Goal: Task Accomplishment & Management: Use online tool/utility

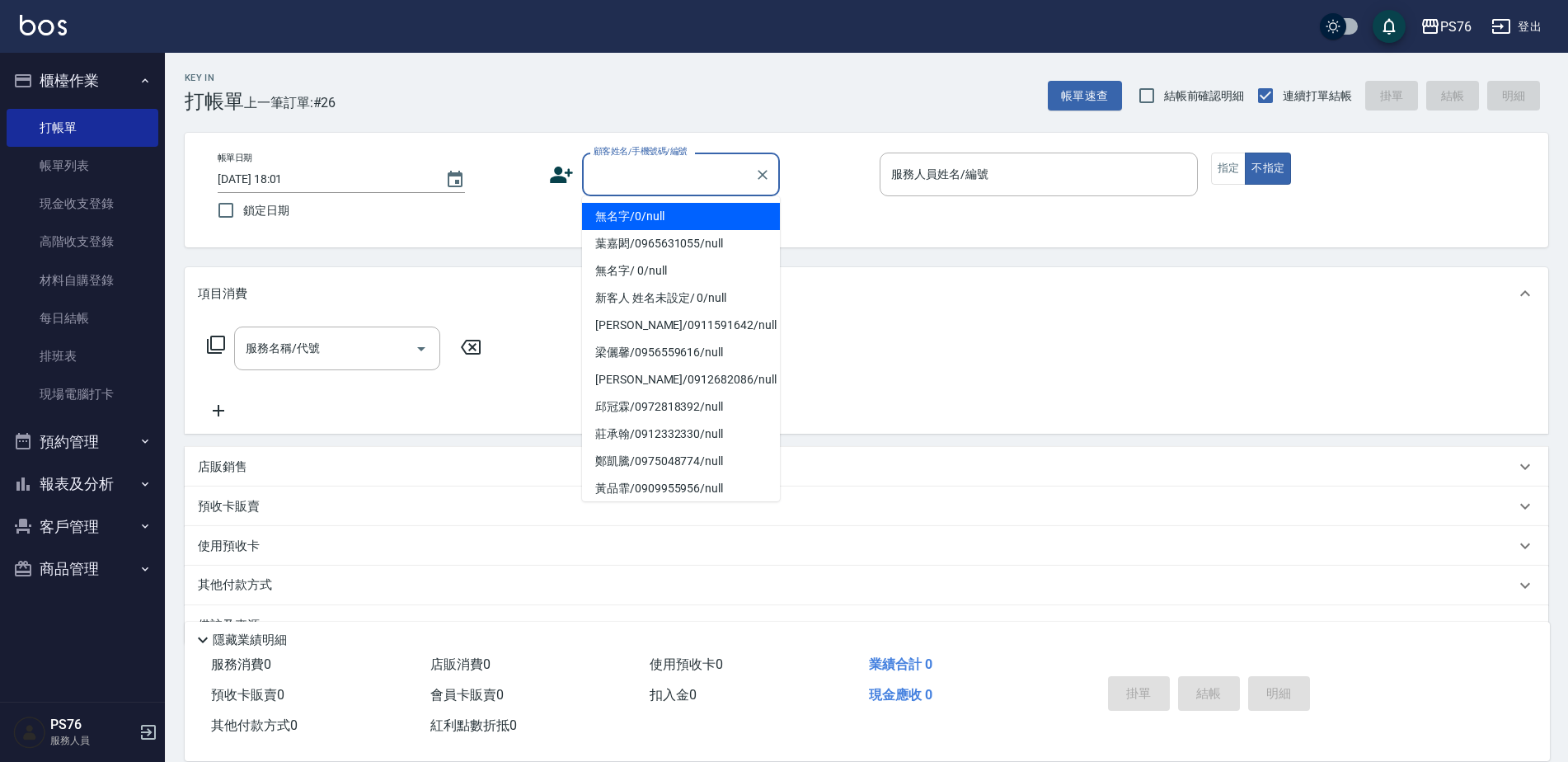
click at [625, 168] on input "顧客姓名/手機號碼/編號" at bounding box center [669, 173] width 159 height 28
type input "無名字/0/null"
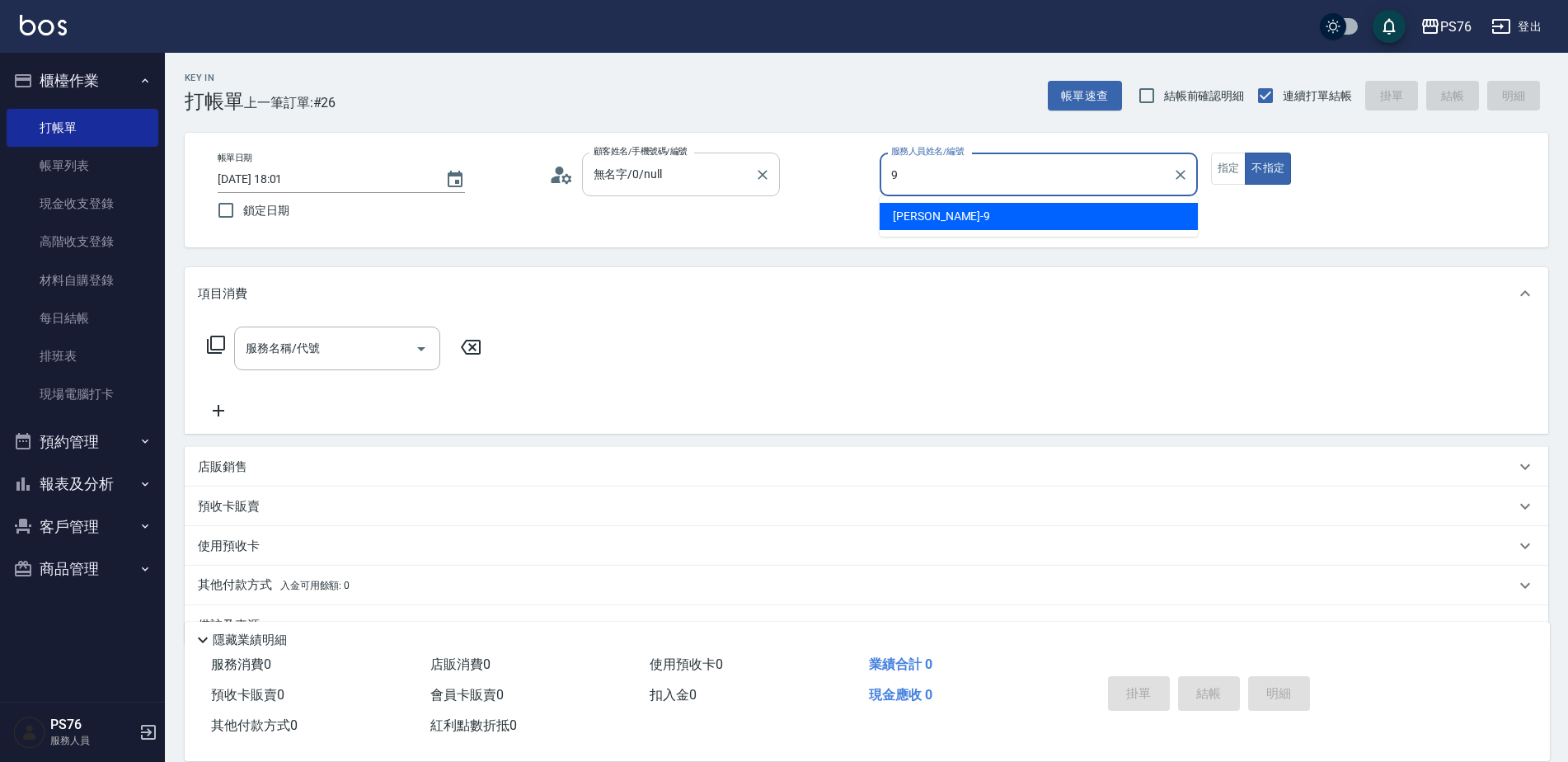
type input "[PERSON_NAME]-9"
type button "false"
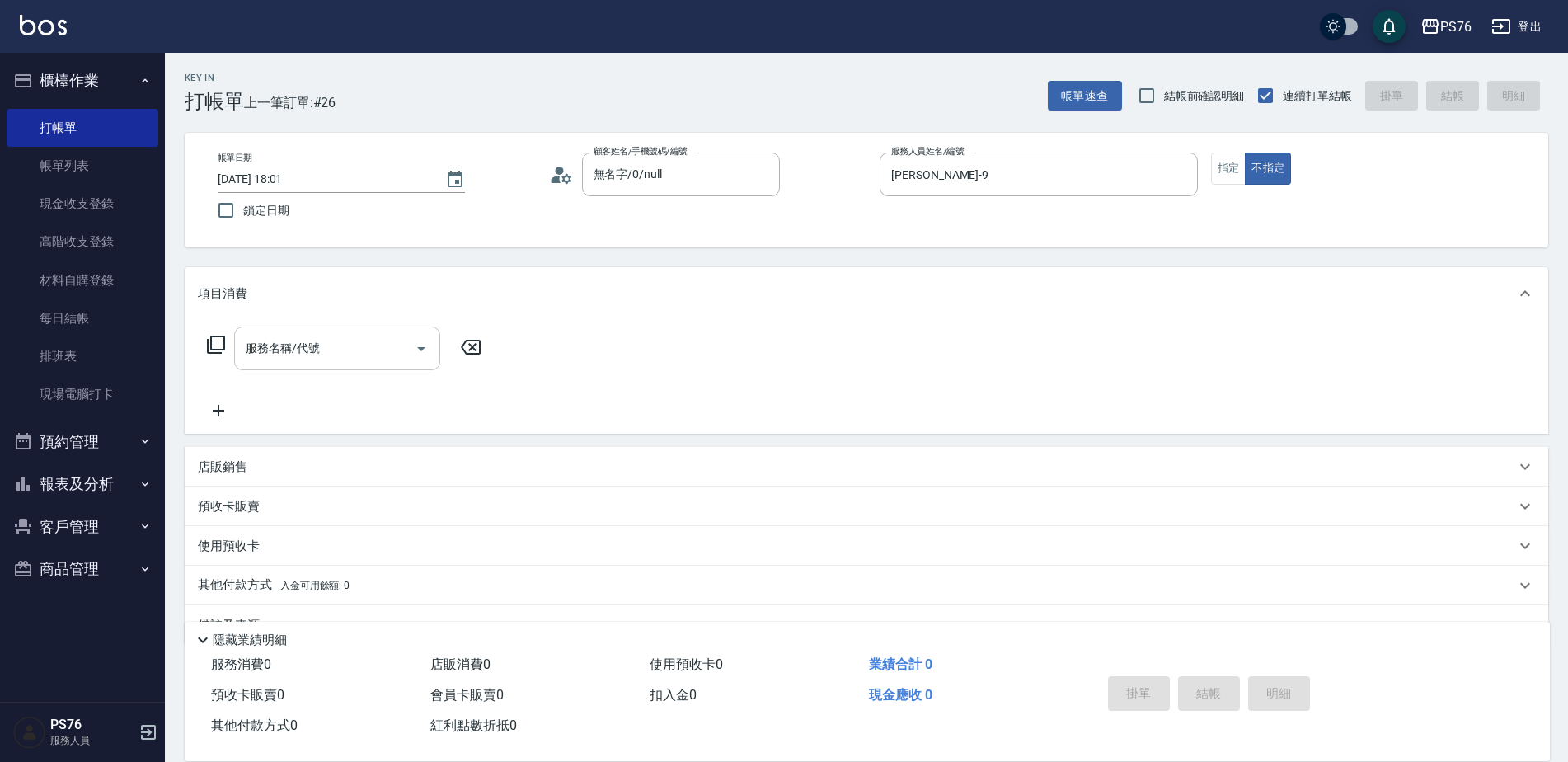
click at [387, 361] on input "服務名稱/代號" at bounding box center [325, 348] width 166 height 28
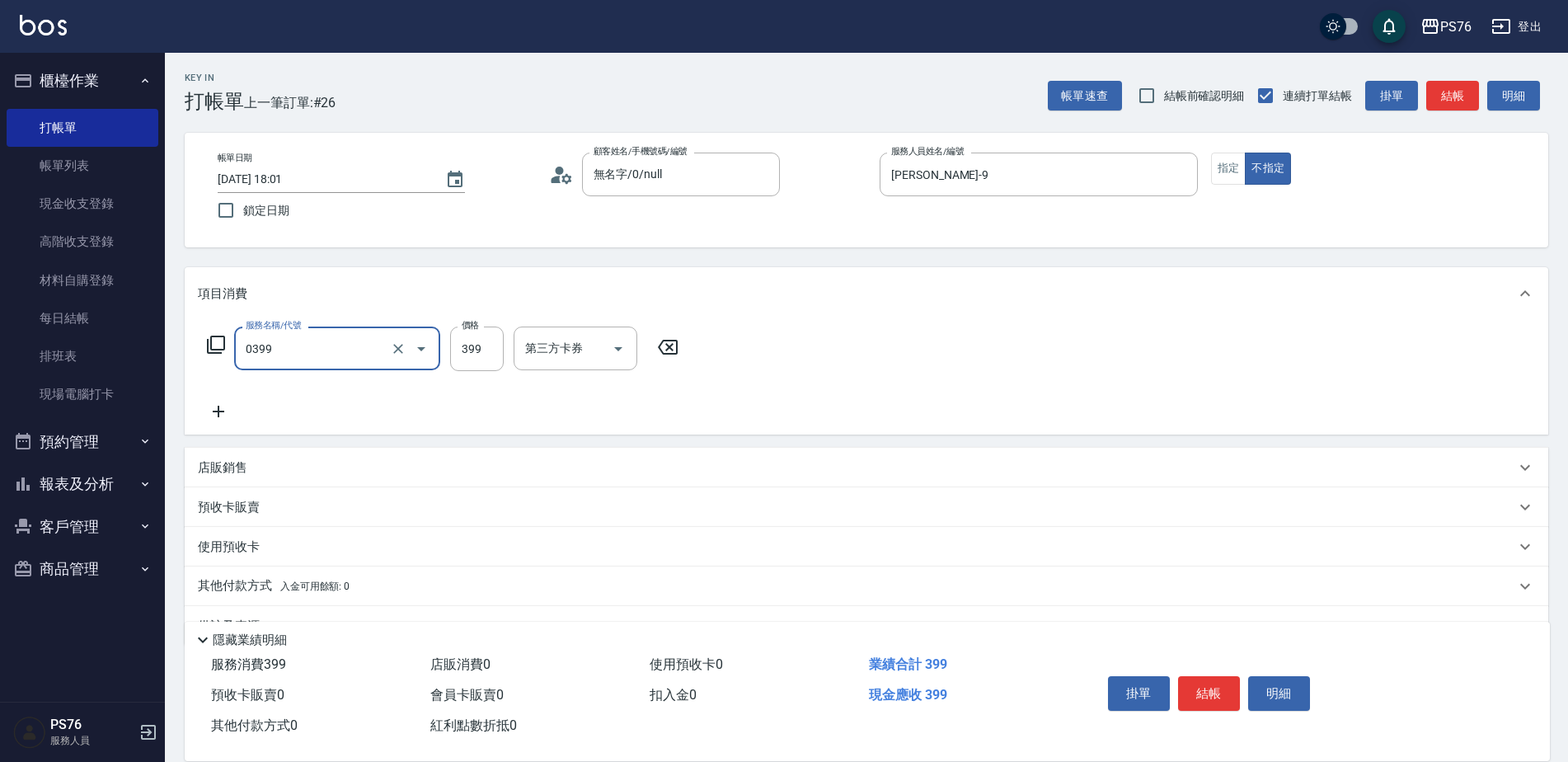
type input "海鹽399(0399)"
type input "[PERSON_NAME]-9"
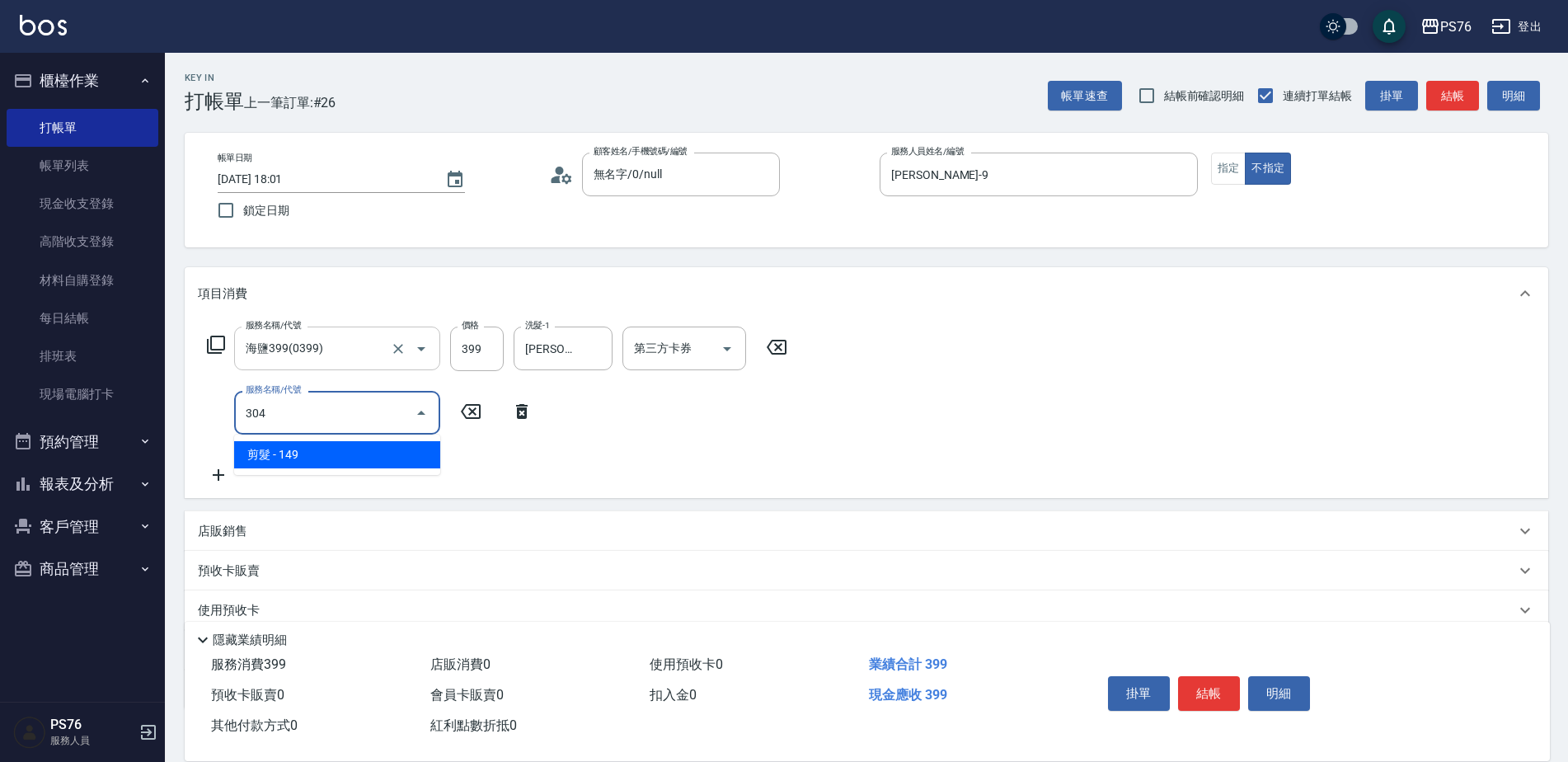
type input "剪髮(304)"
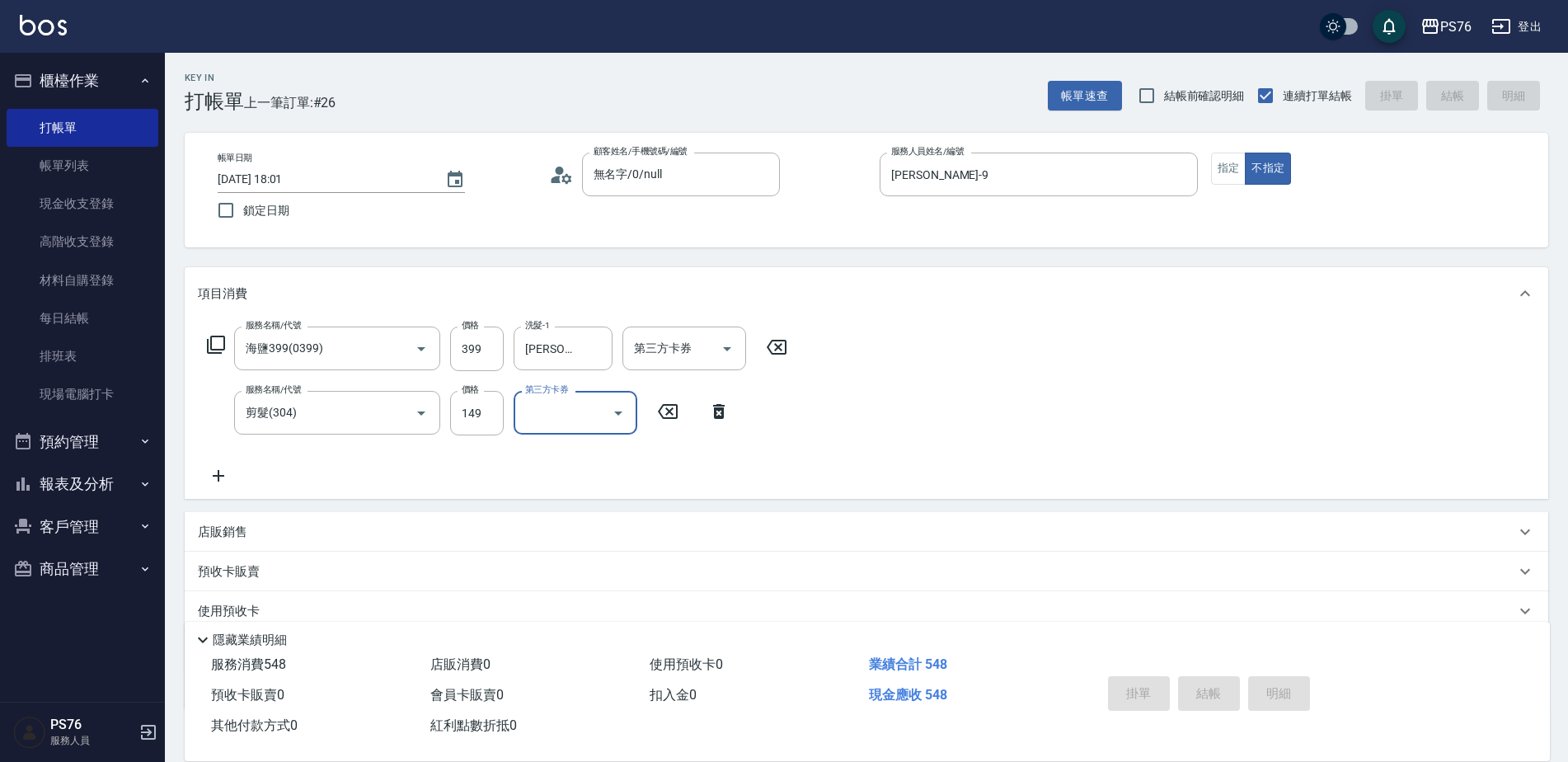
type input "[DATE] 18:35"
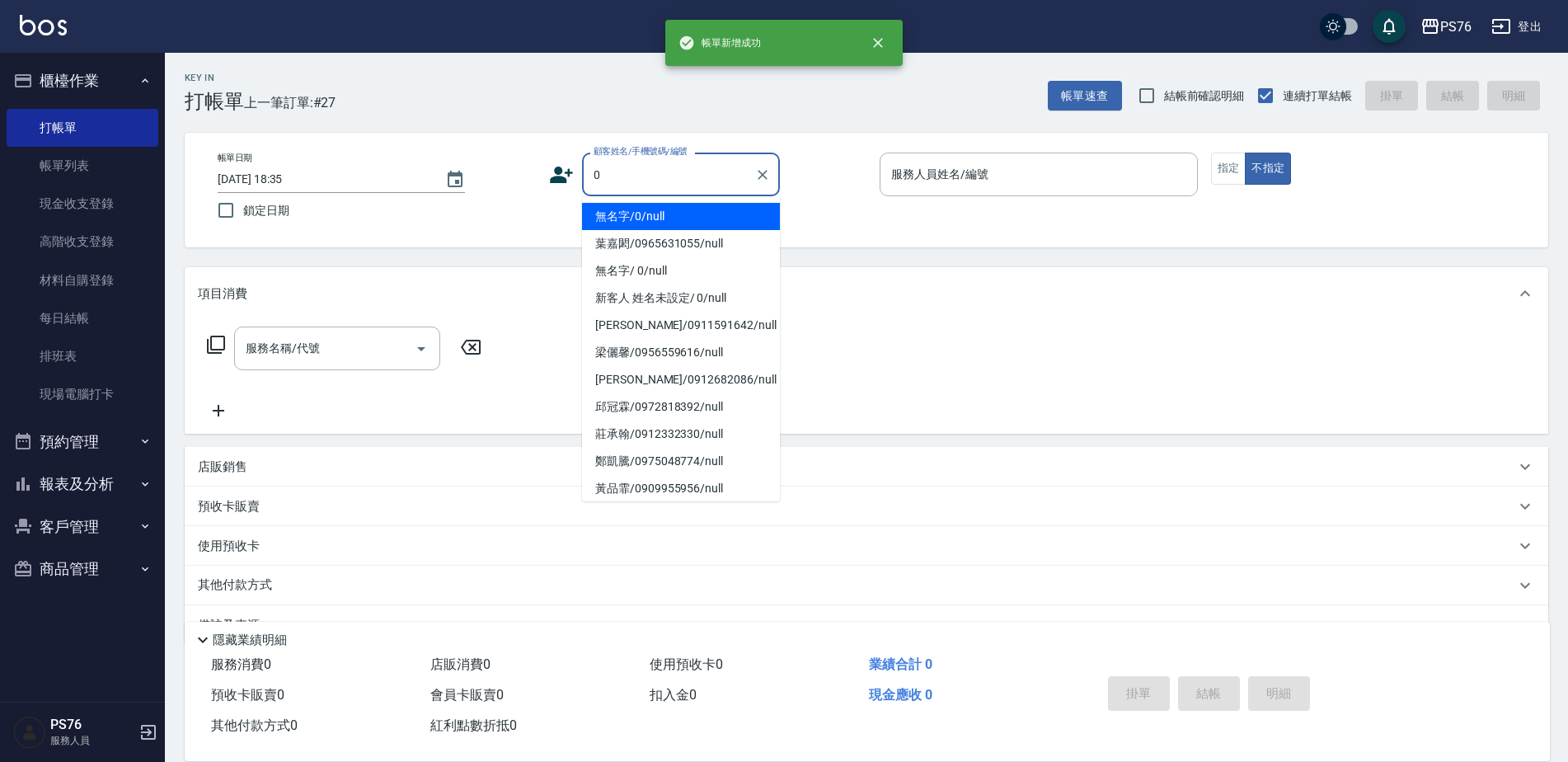
type input "無名字/0/null"
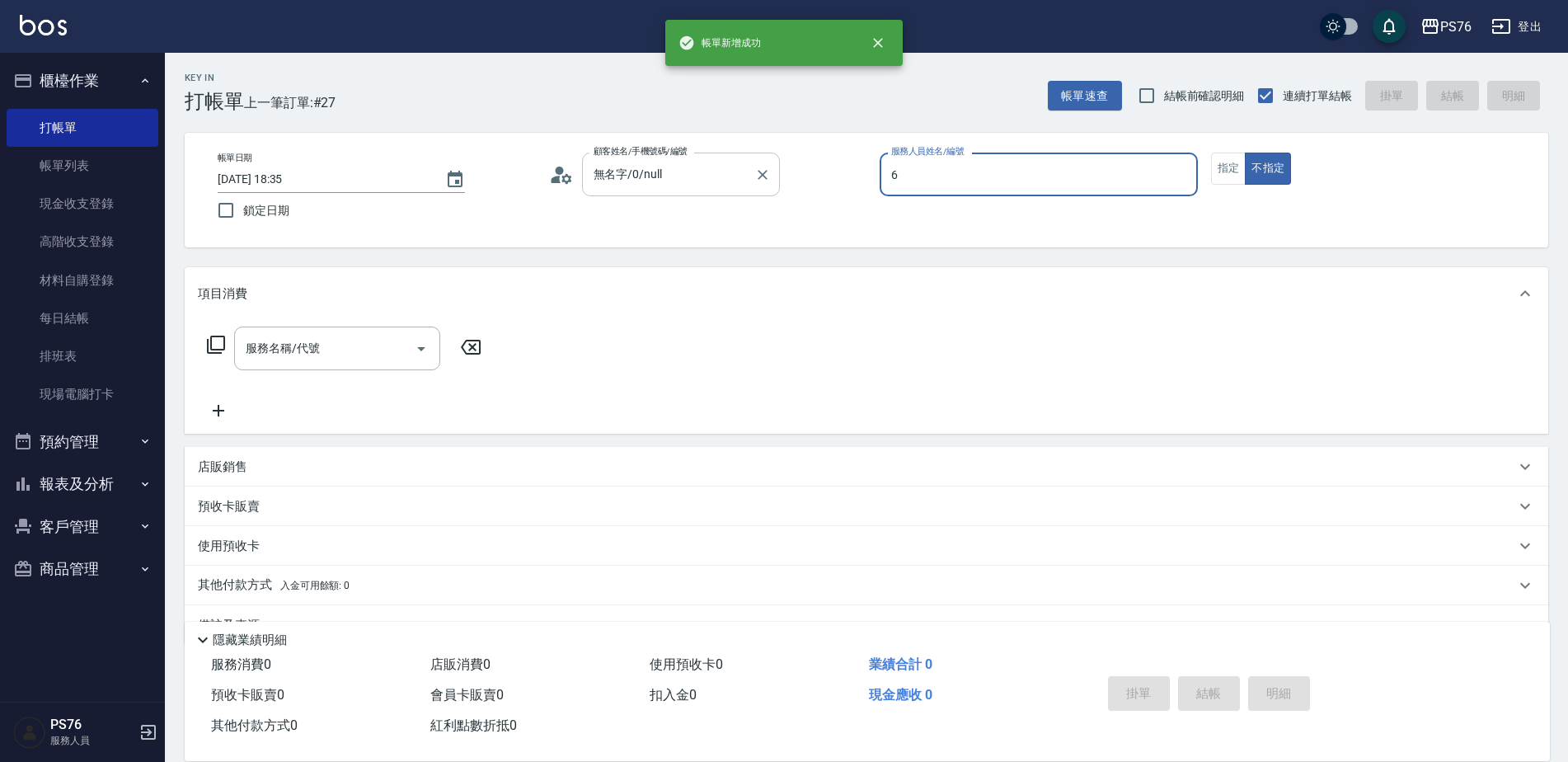
type input "洪彩娟-6"
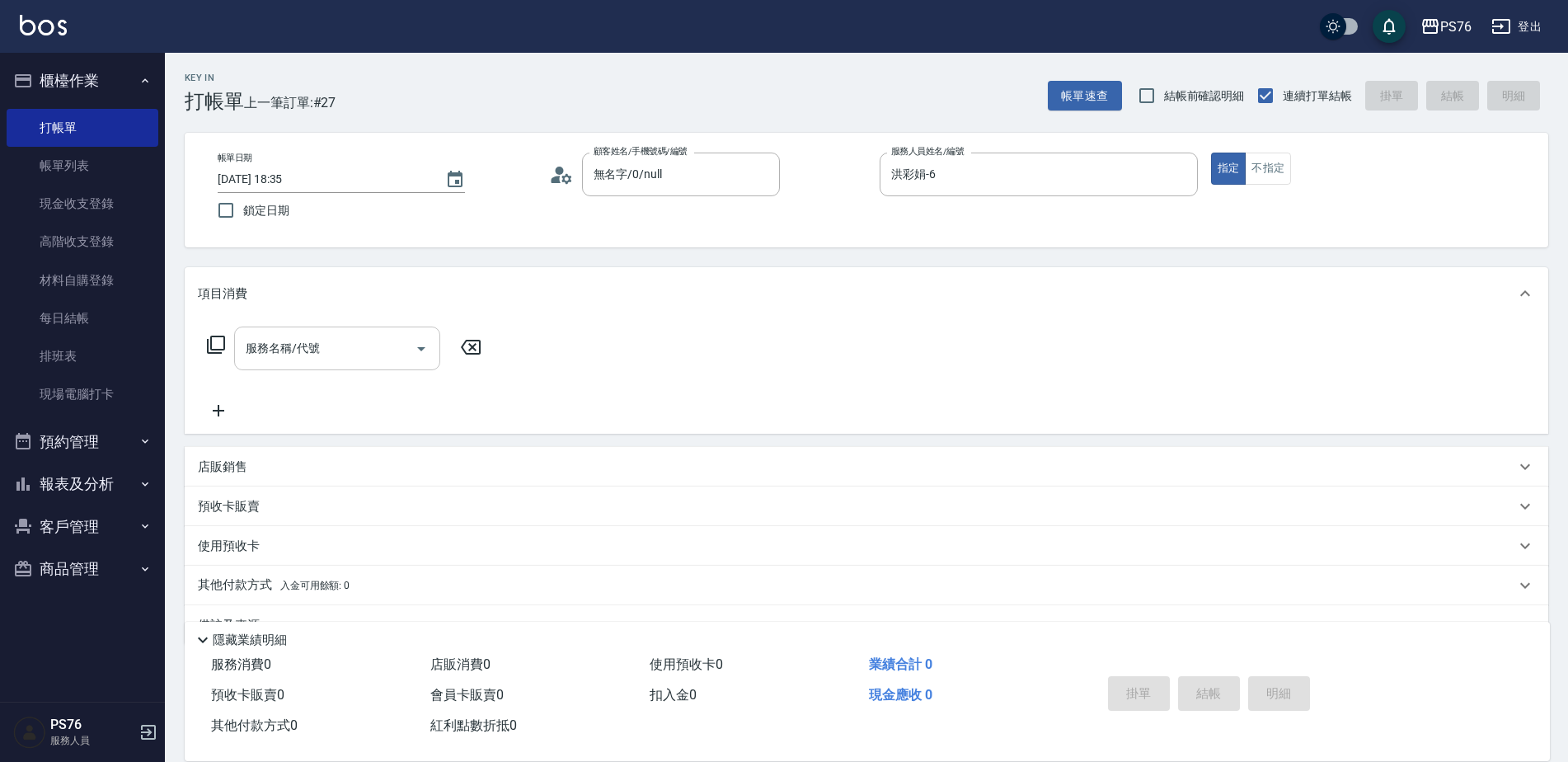
click at [347, 339] on input "服務名稱/代號" at bounding box center [325, 348] width 166 height 28
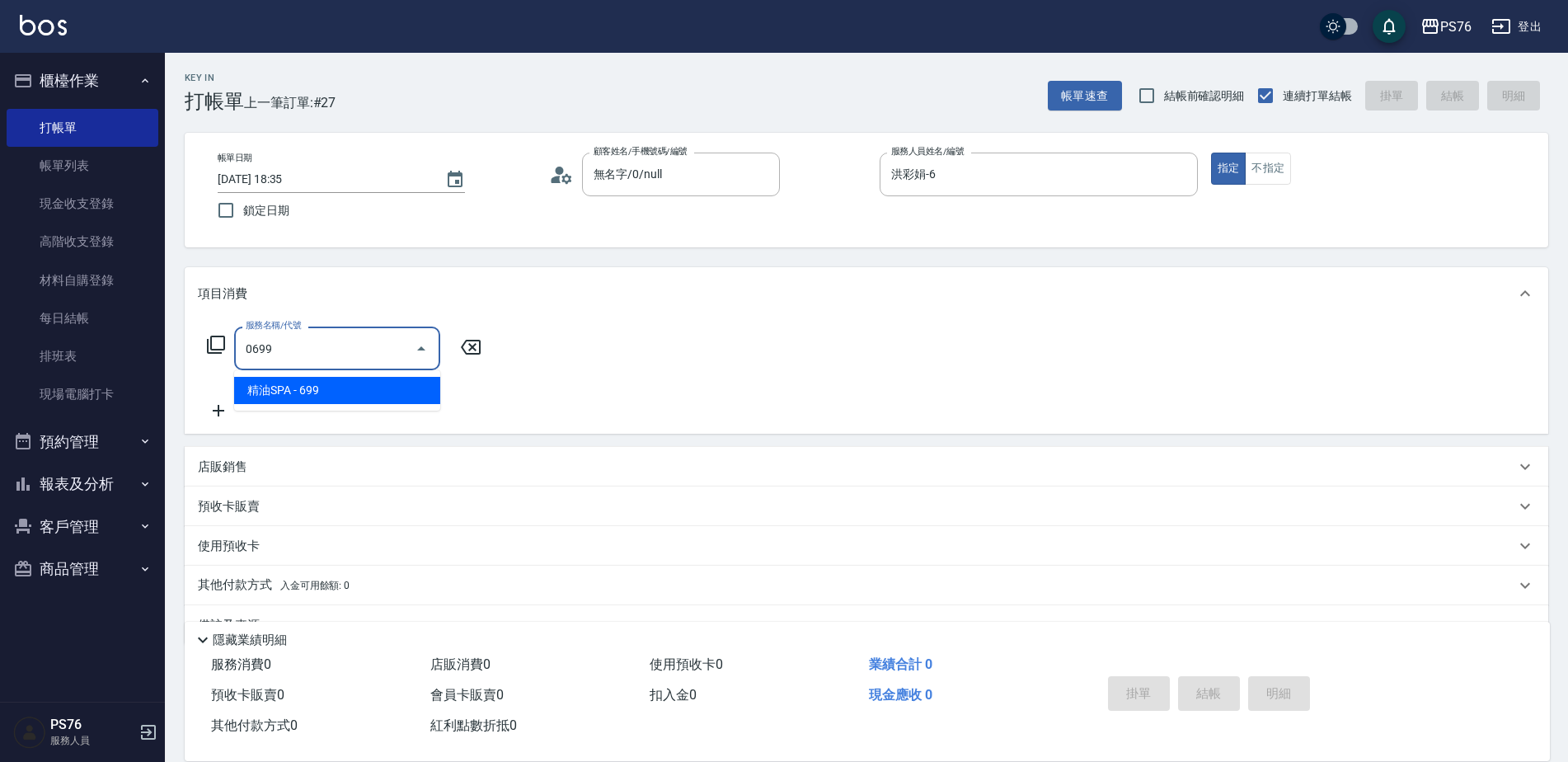
type input "精油SPA(0699)"
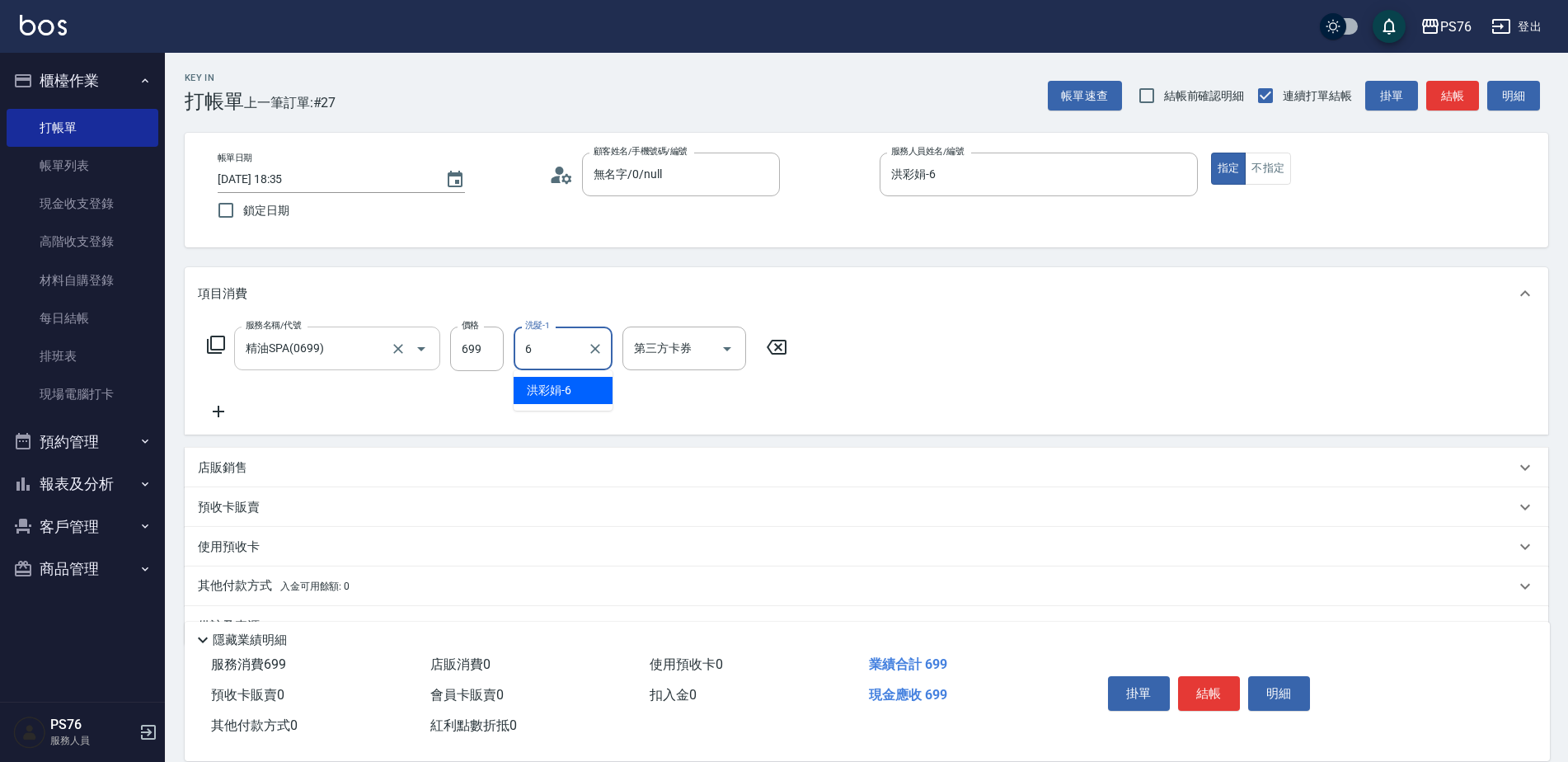
type input "洪彩娟-6"
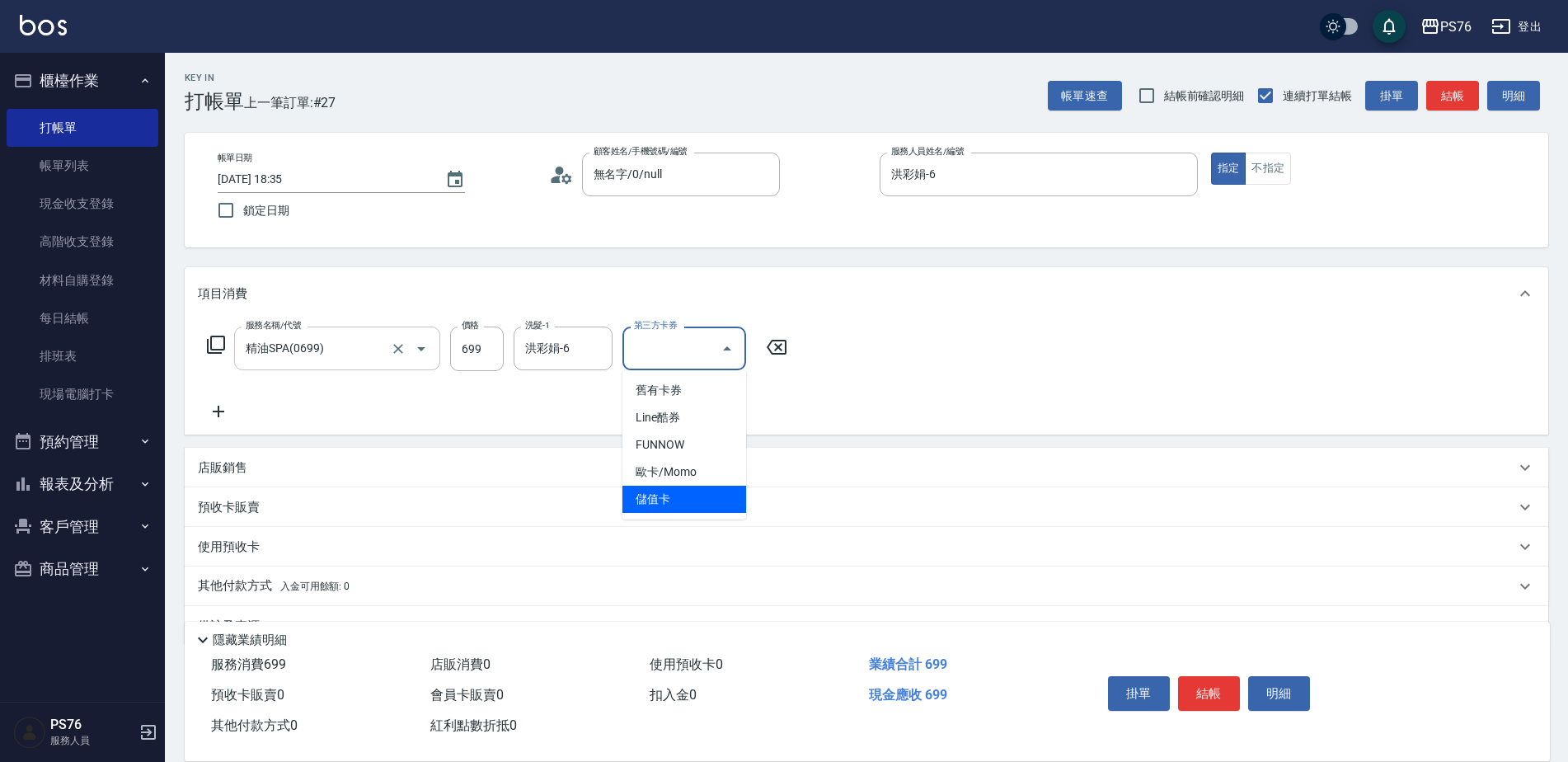
type input "儲值卡"
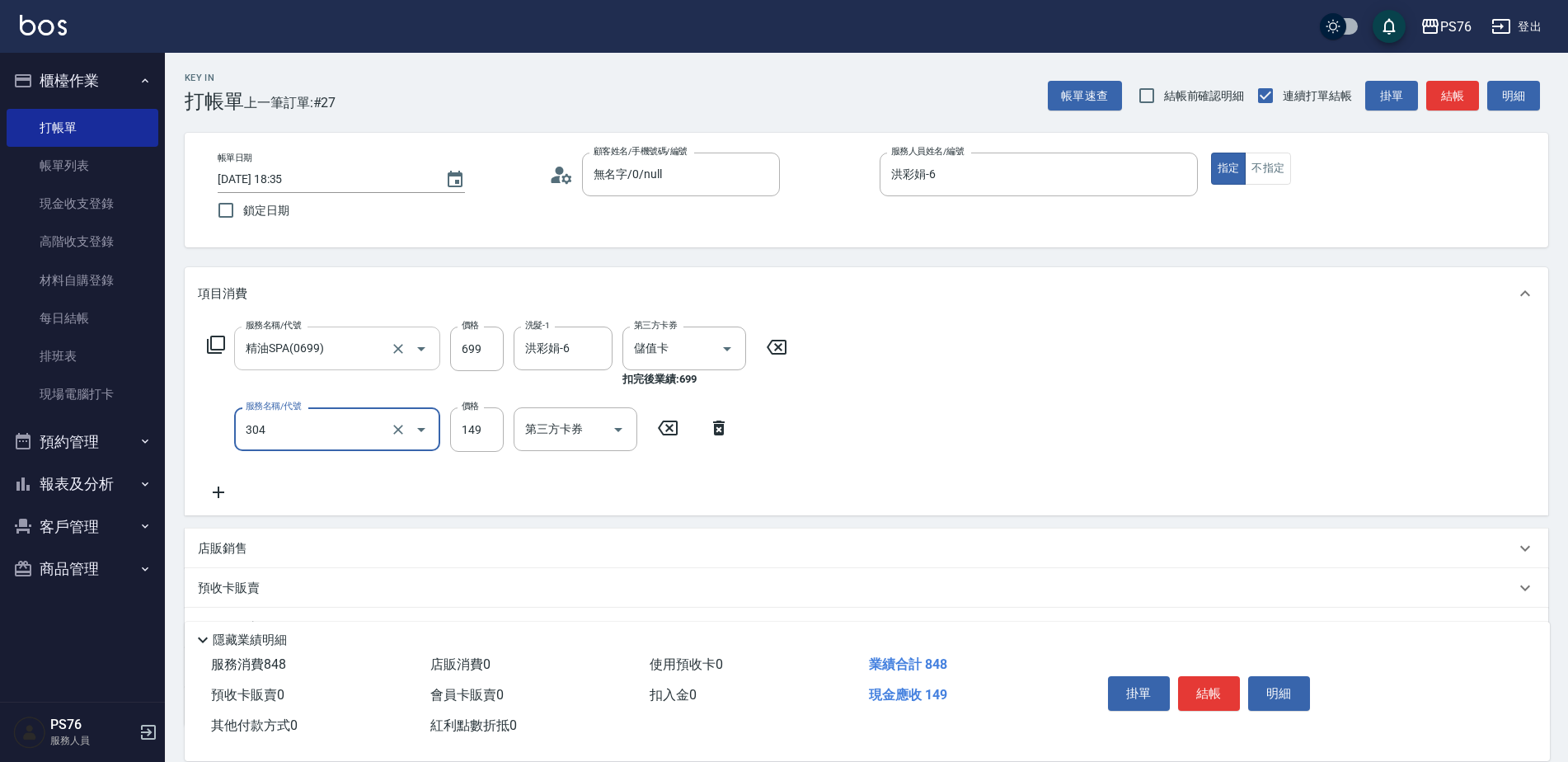
type input "剪髮(304)"
type input "179"
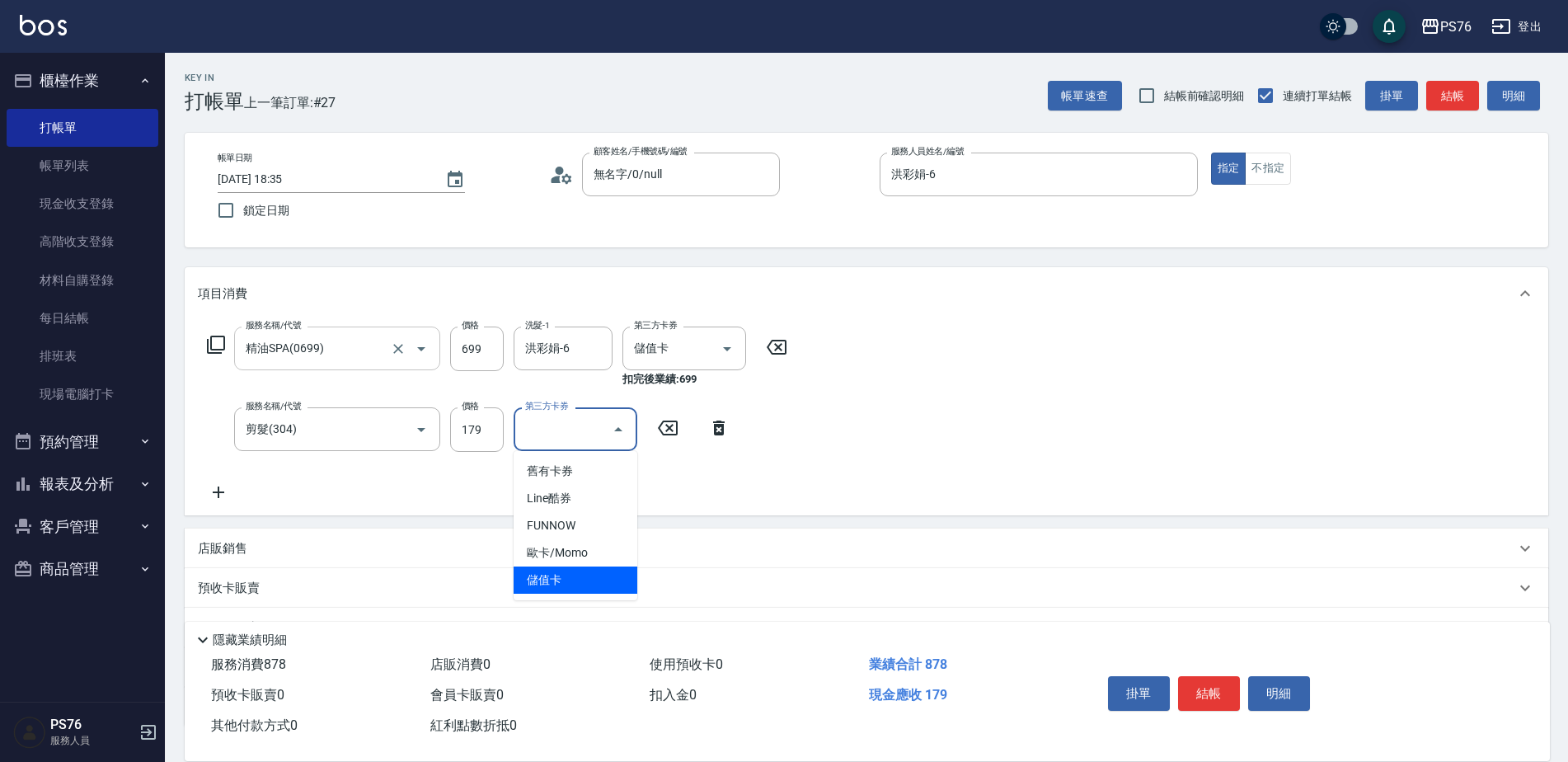
type input "儲值卡"
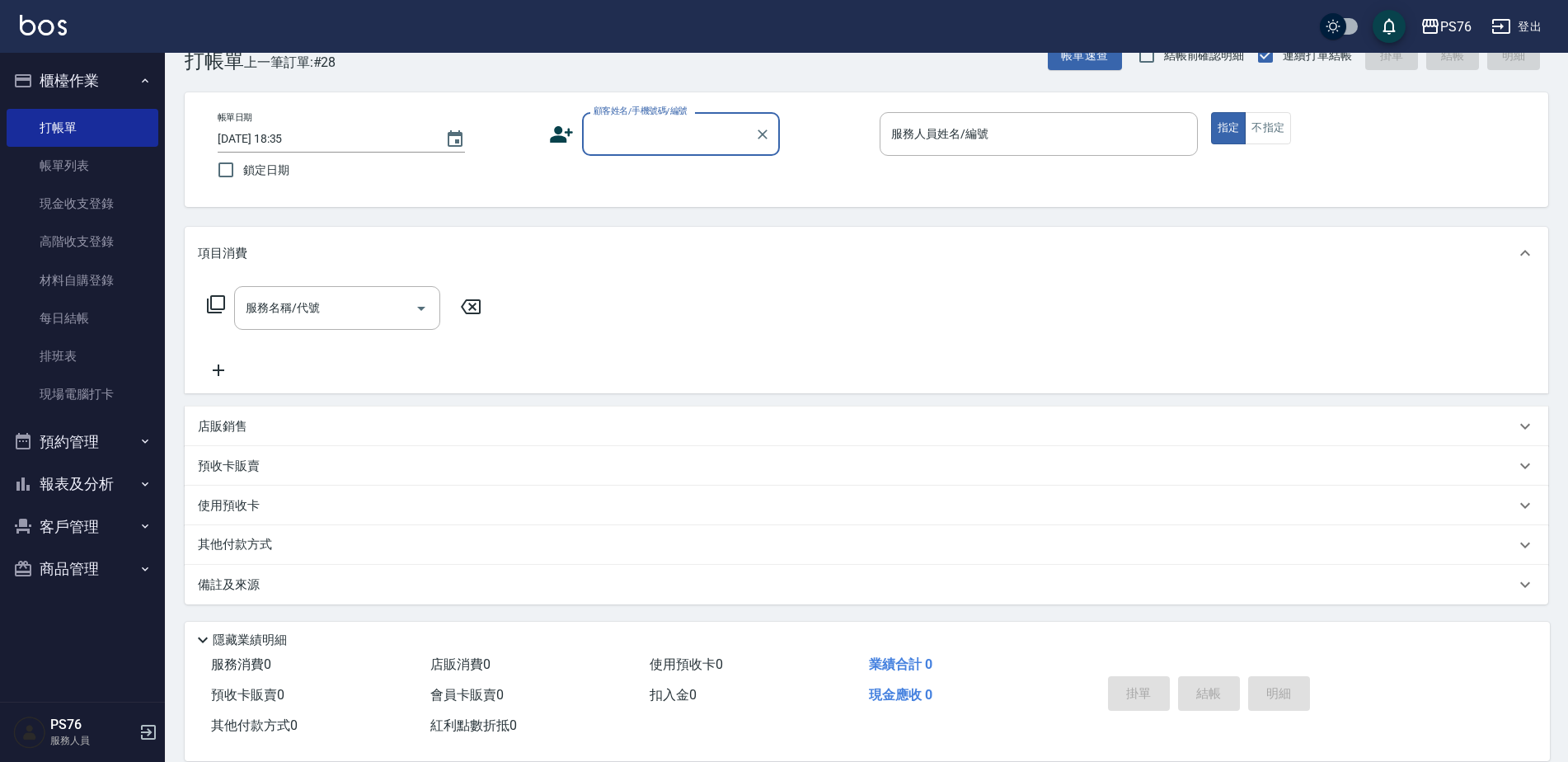
scroll to position [41, 0]
